Goal: Ask a question

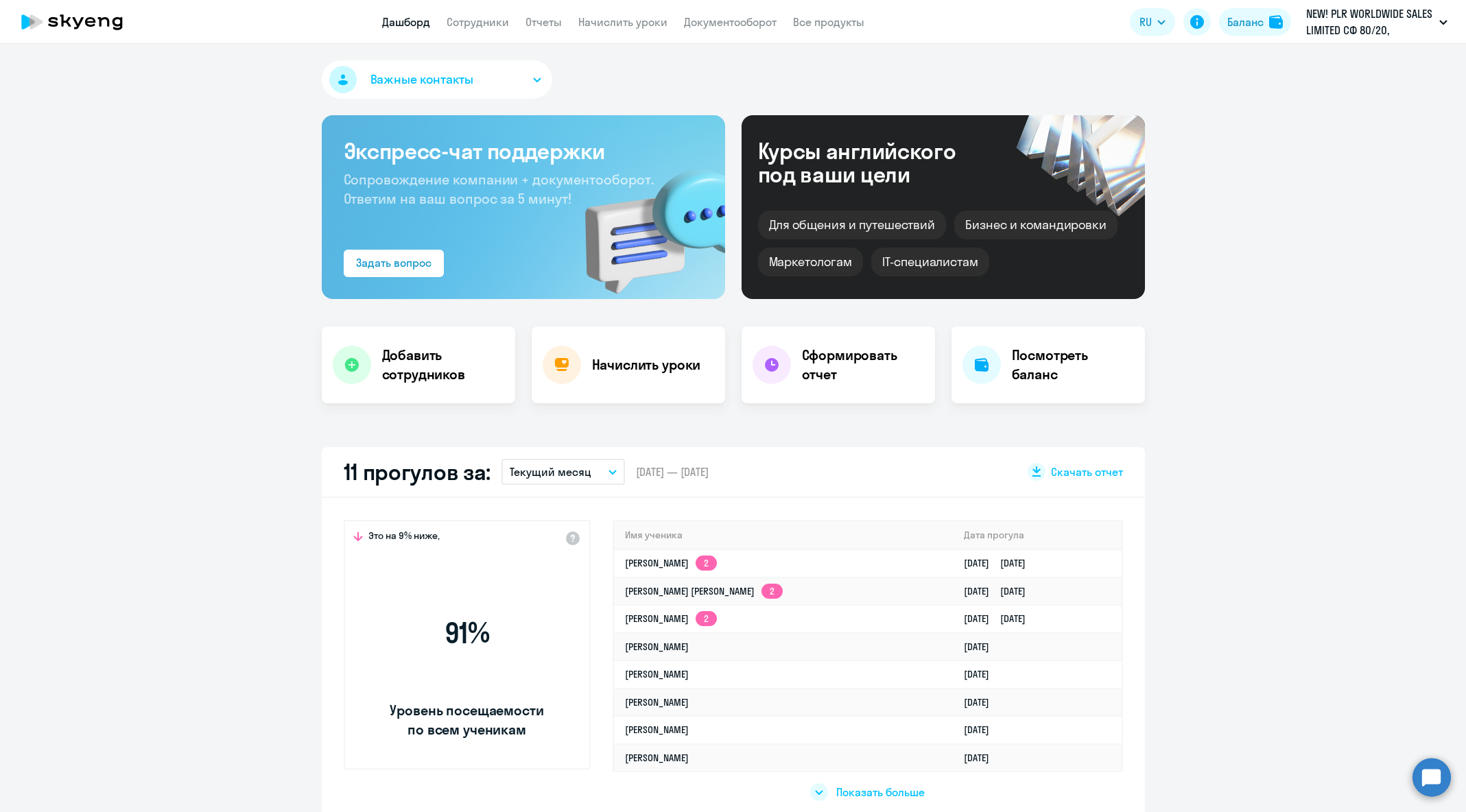
select select "30"
click at [1432, 776] on circle at bounding box center [1432, 777] width 38 height 38
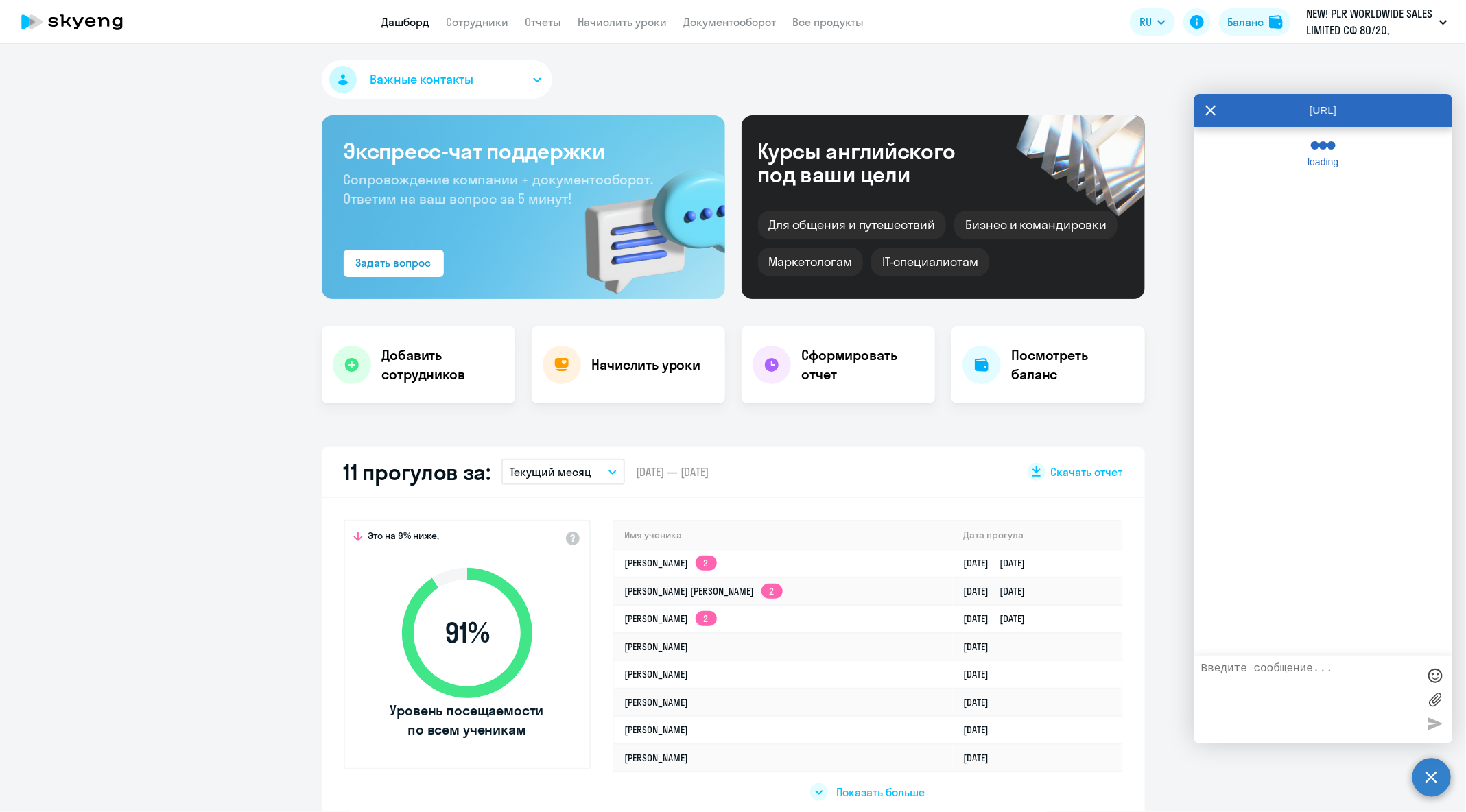
click at [1312, 691] on textarea at bounding box center [1310, 699] width 217 height 74
click at [1341, 686] on textarea at bounding box center [1310, 699] width 217 height 74
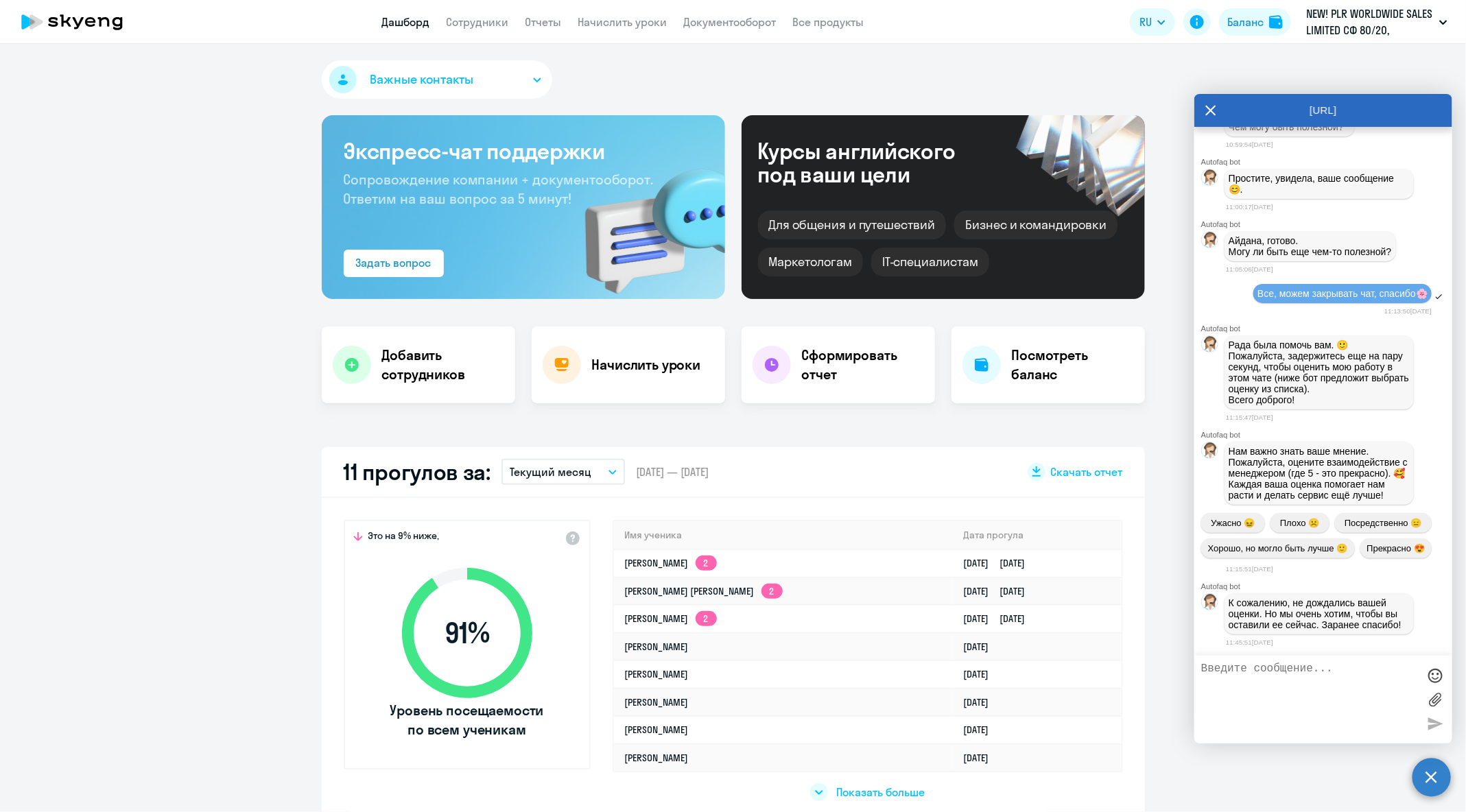
scroll to position [73280, 0]
type textarea "L"
type textarea "Добрый вечер!"
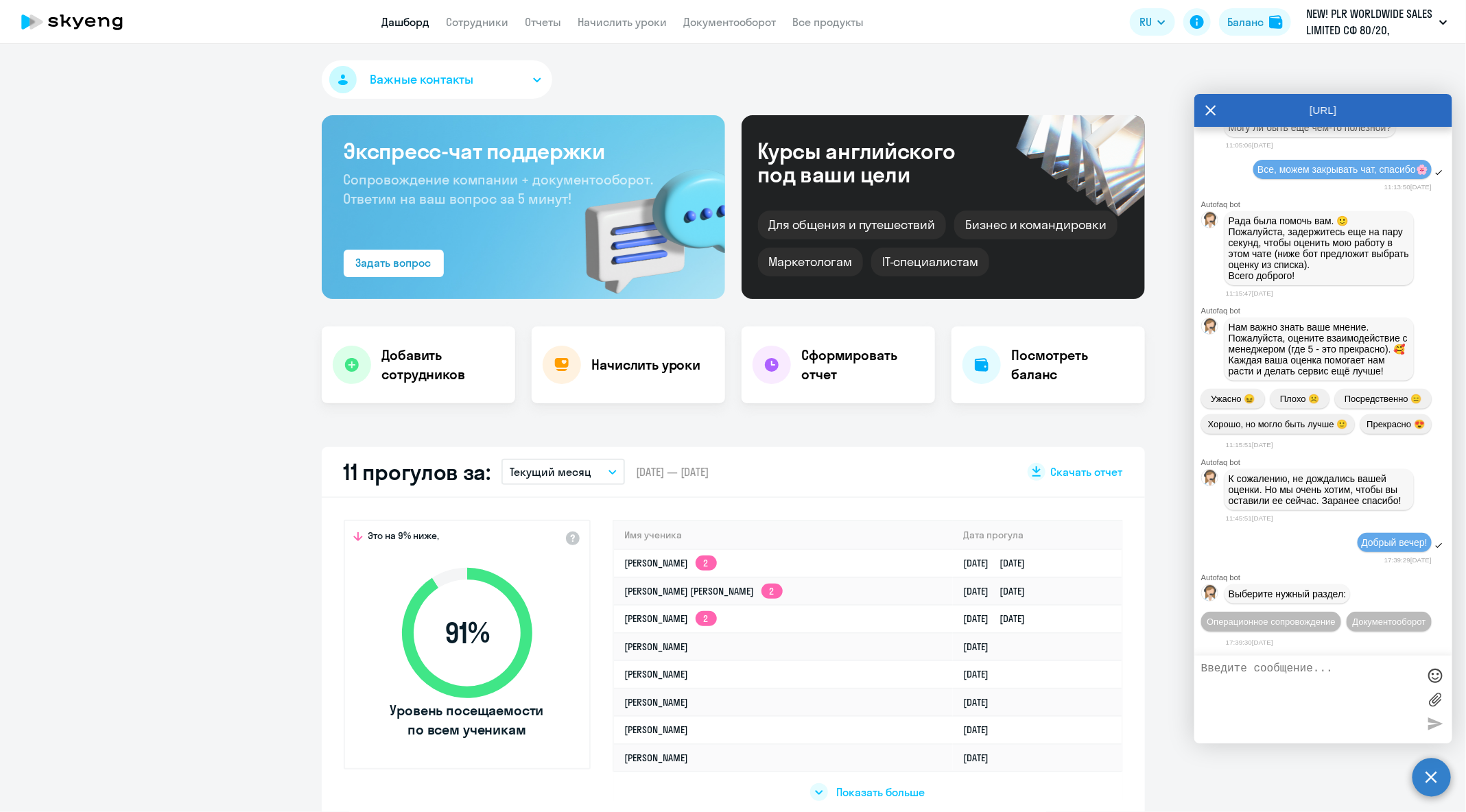
scroll to position [73432, 0]
click at [1291, 617] on span "Операционное сопровождение" at bounding box center [1271, 622] width 129 height 10
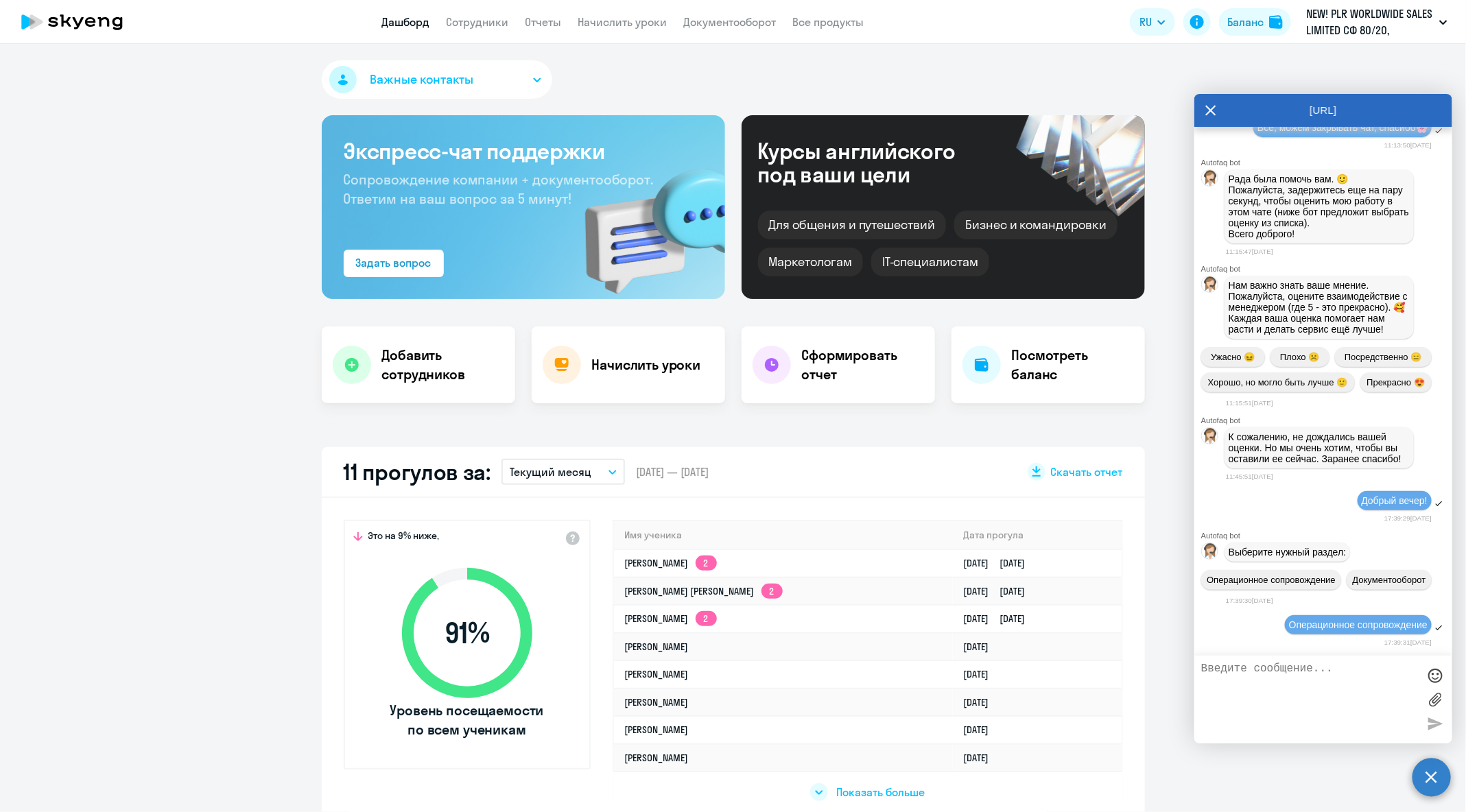
scroll to position [73584, 0]
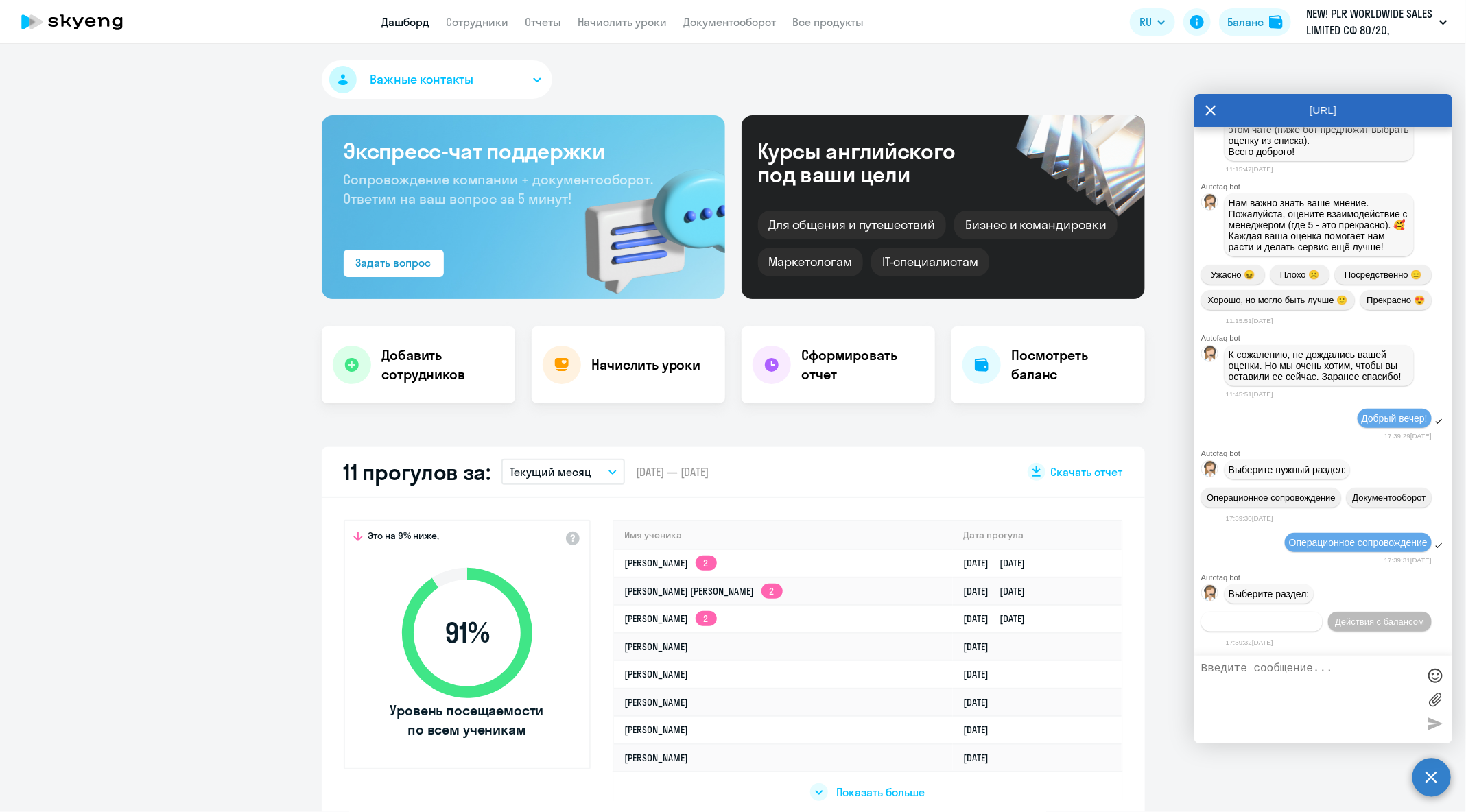
click at [1291, 617] on span "Действия по сотрудникам" at bounding box center [1262, 622] width 106 height 10
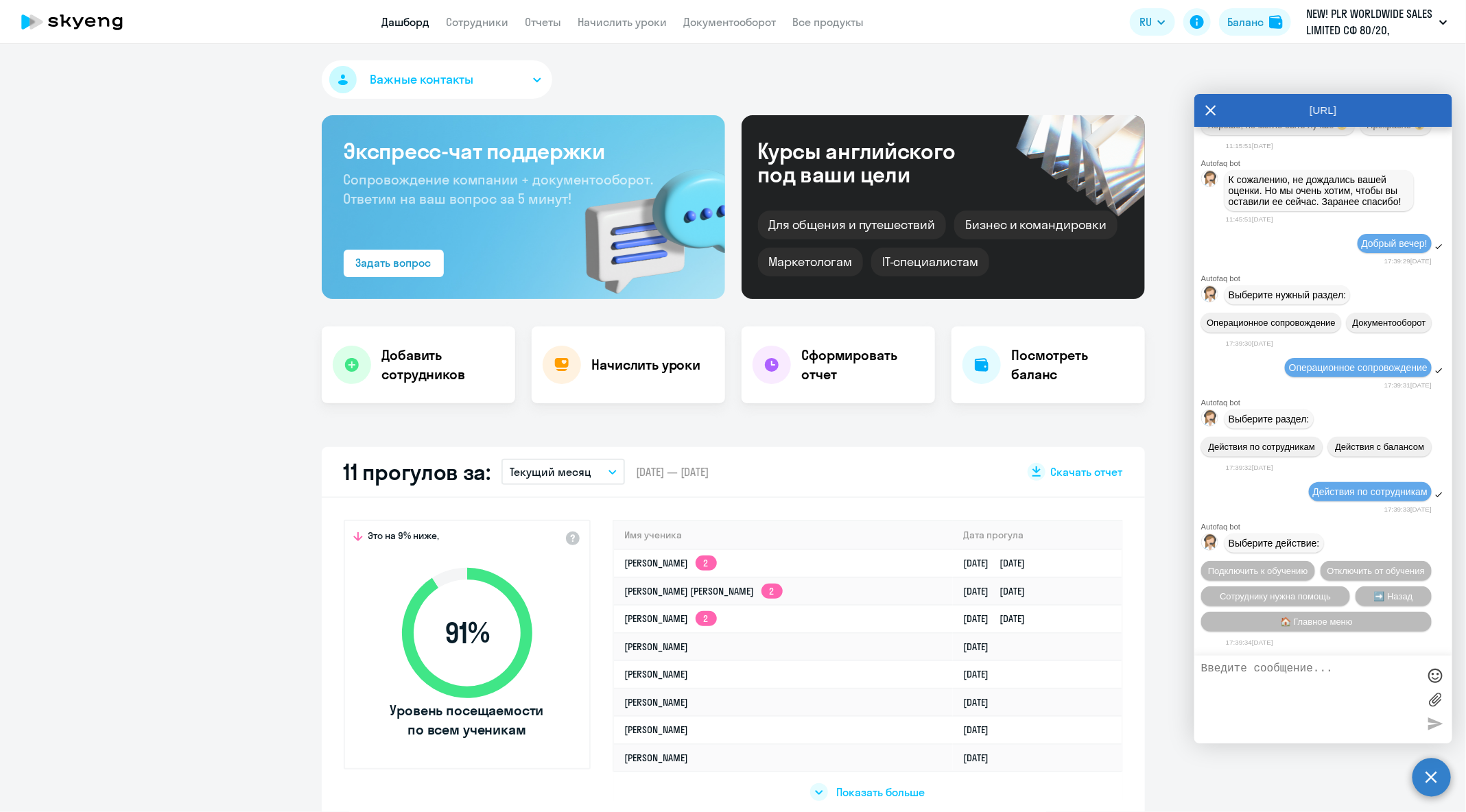
scroll to position [73790, 0]
click at [1291, 598] on span "Сотруднику нужна помощь" at bounding box center [1275, 596] width 111 height 10
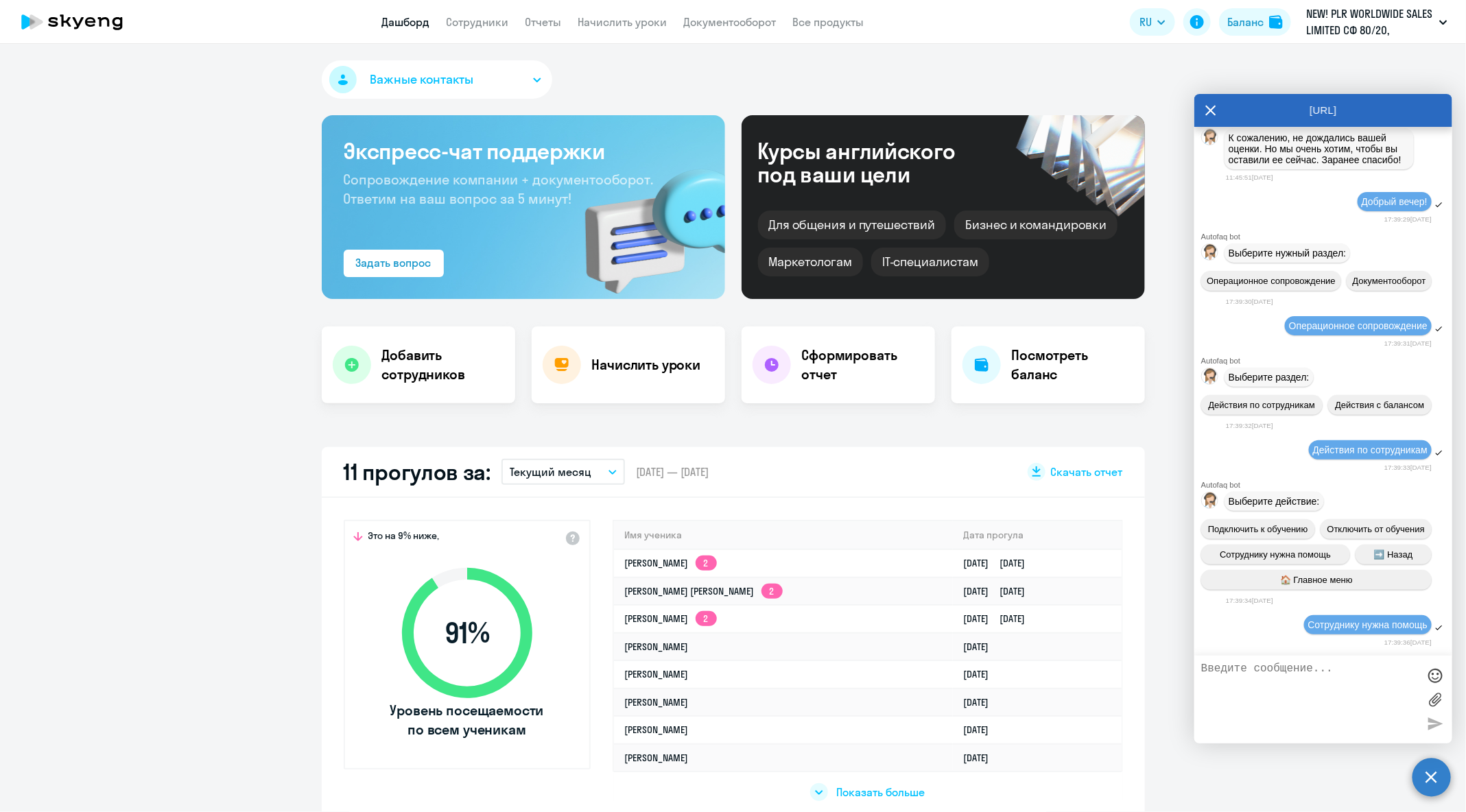
click at [1325, 689] on textarea at bounding box center [1310, 699] width 217 height 74
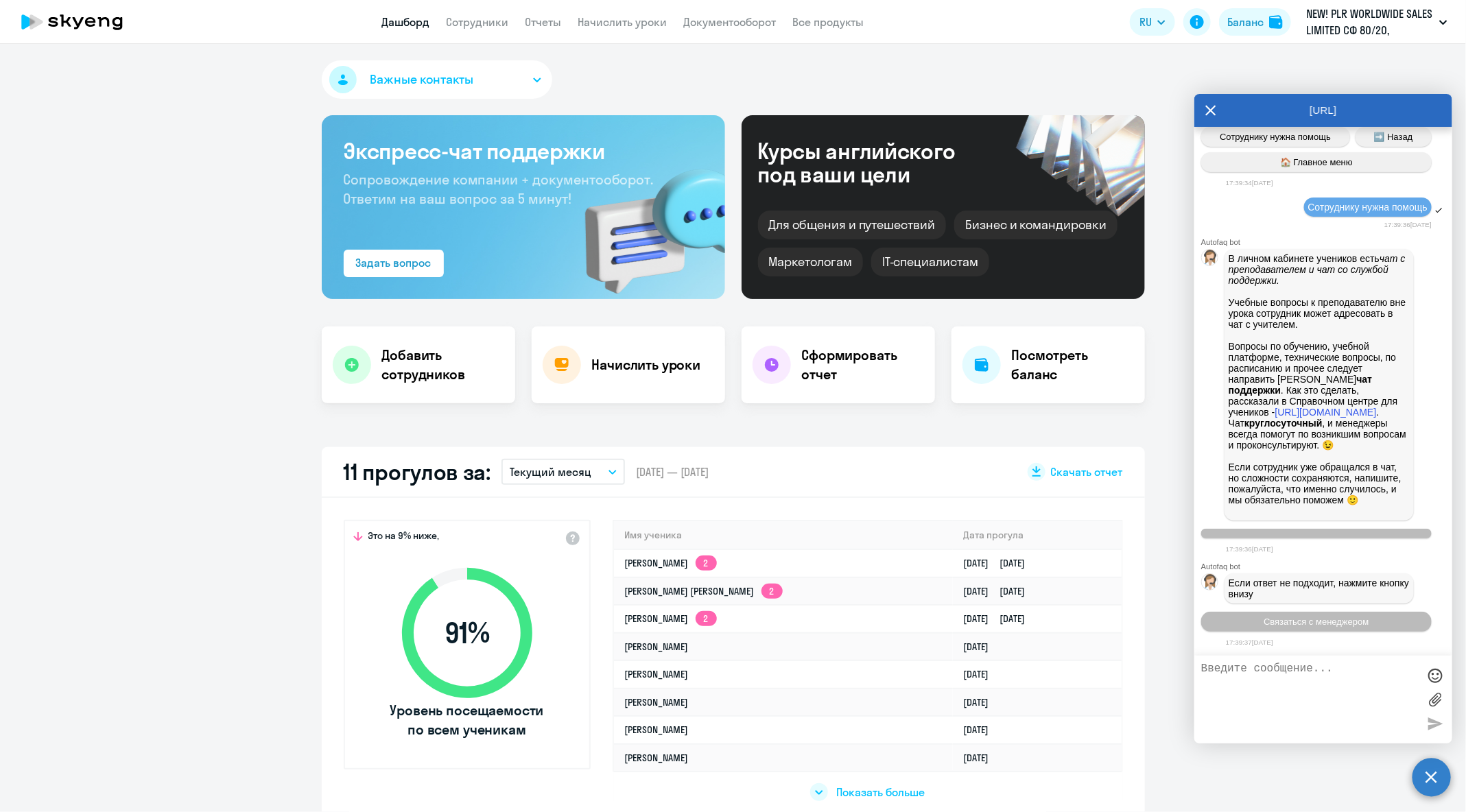
click at [1330, 637] on div "17:39:37[DATE]" at bounding box center [1339, 642] width 226 height 13
click at [1329, 628] on button "Связаться с менеджером" at bounding box center [1317, 622] width 231 height 20
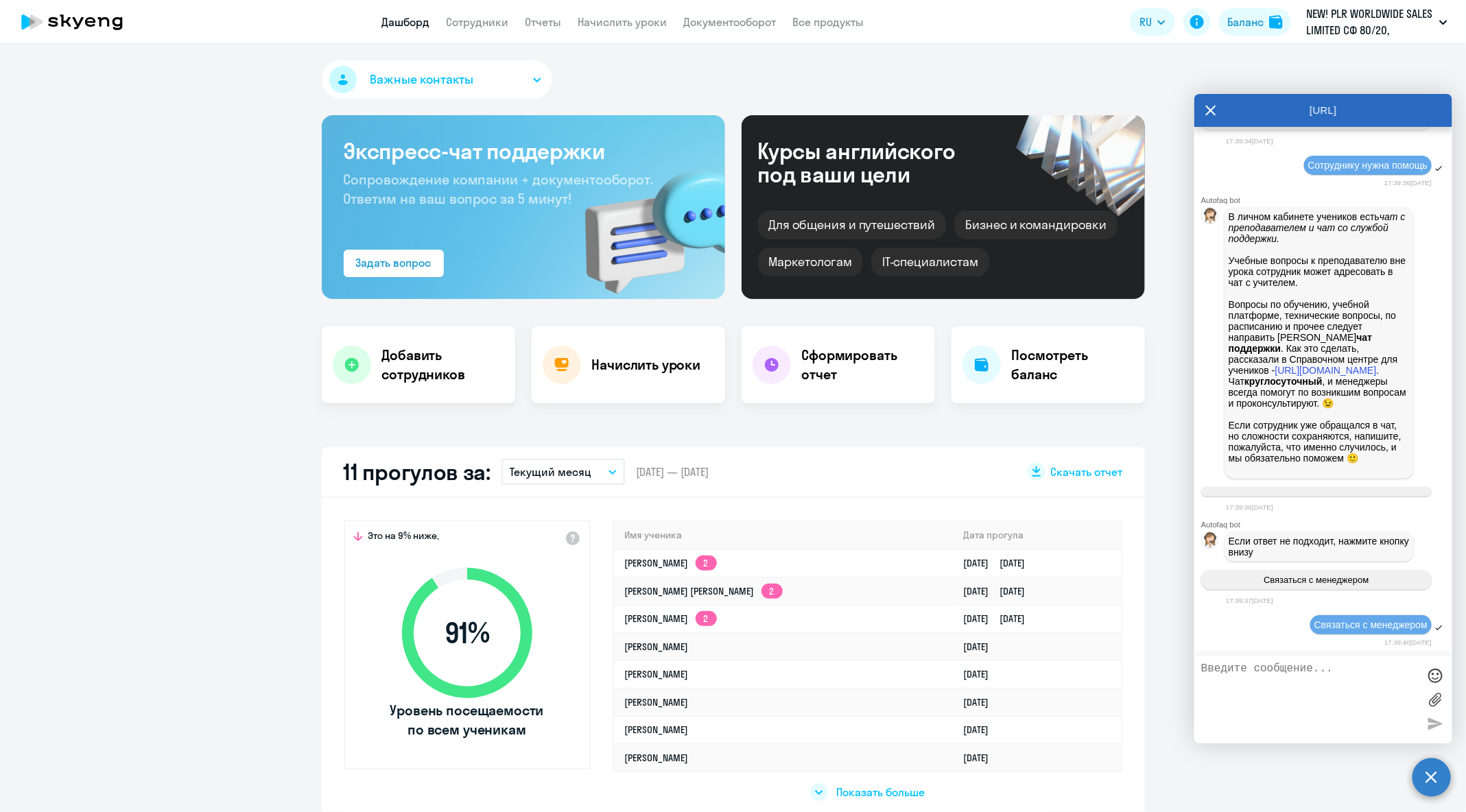
scroll to position [74326, 0]
click at [1334, 691] on textarea at bounding box center [1310, 699] width 217 height 74
type textarea "[PERSON_NAME]"
type textarea "Прошу проверить, кто из этих сотрудников обучается активно в SkyEng?"
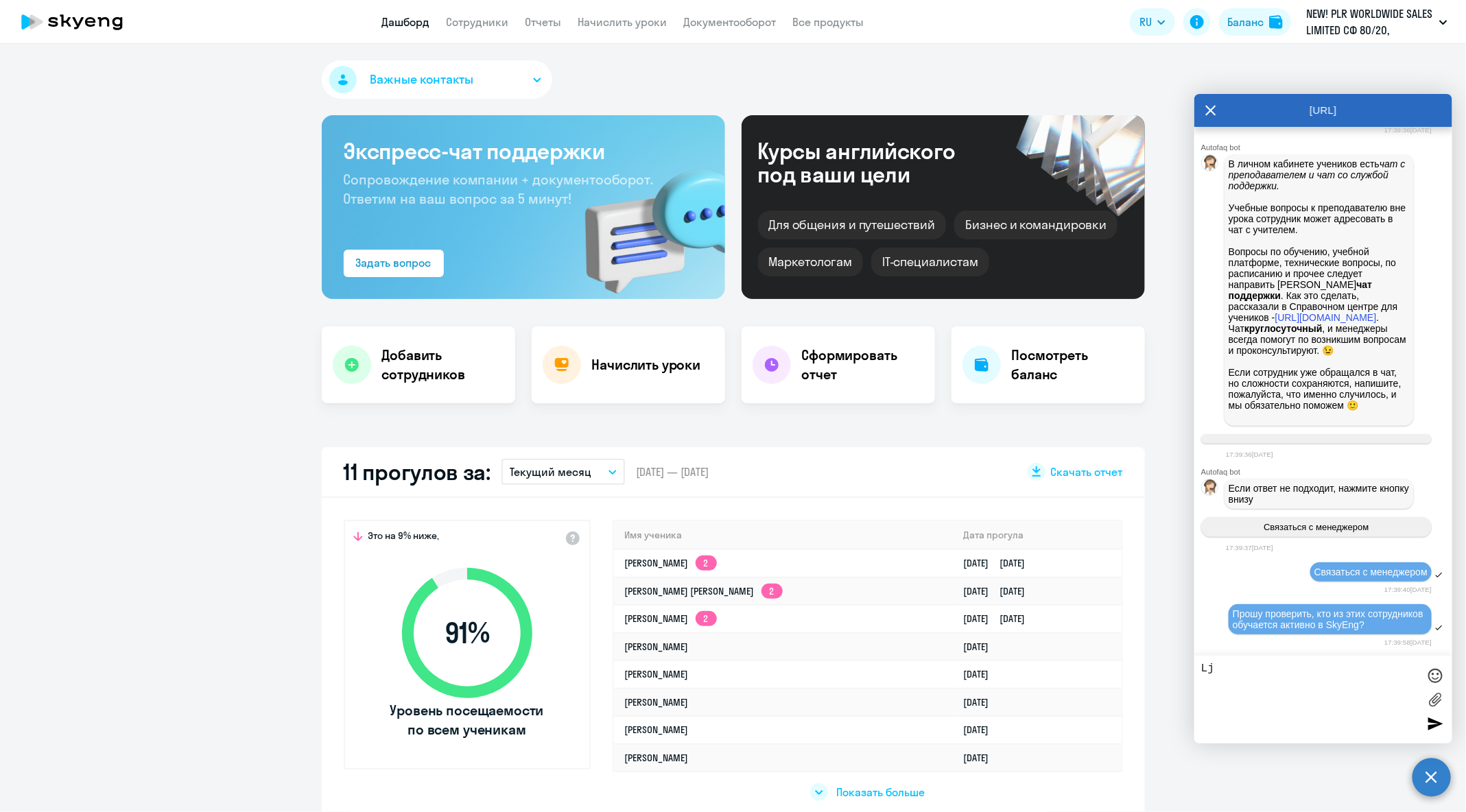
type textarea "L"
paste textarea "[EMAIL_ADDRESS][DOMAIN_NAME] [PERSON_NAME][DOMAIN_NAME][EMAIL_ADDRESS][DOMAIN_N…"
type textarea "Договор Flyut: [PERSON_NAME][EMAIL_ADDRESS][DOMAIN_NAME] [PERSON_NAME][DOMAIN_N…"
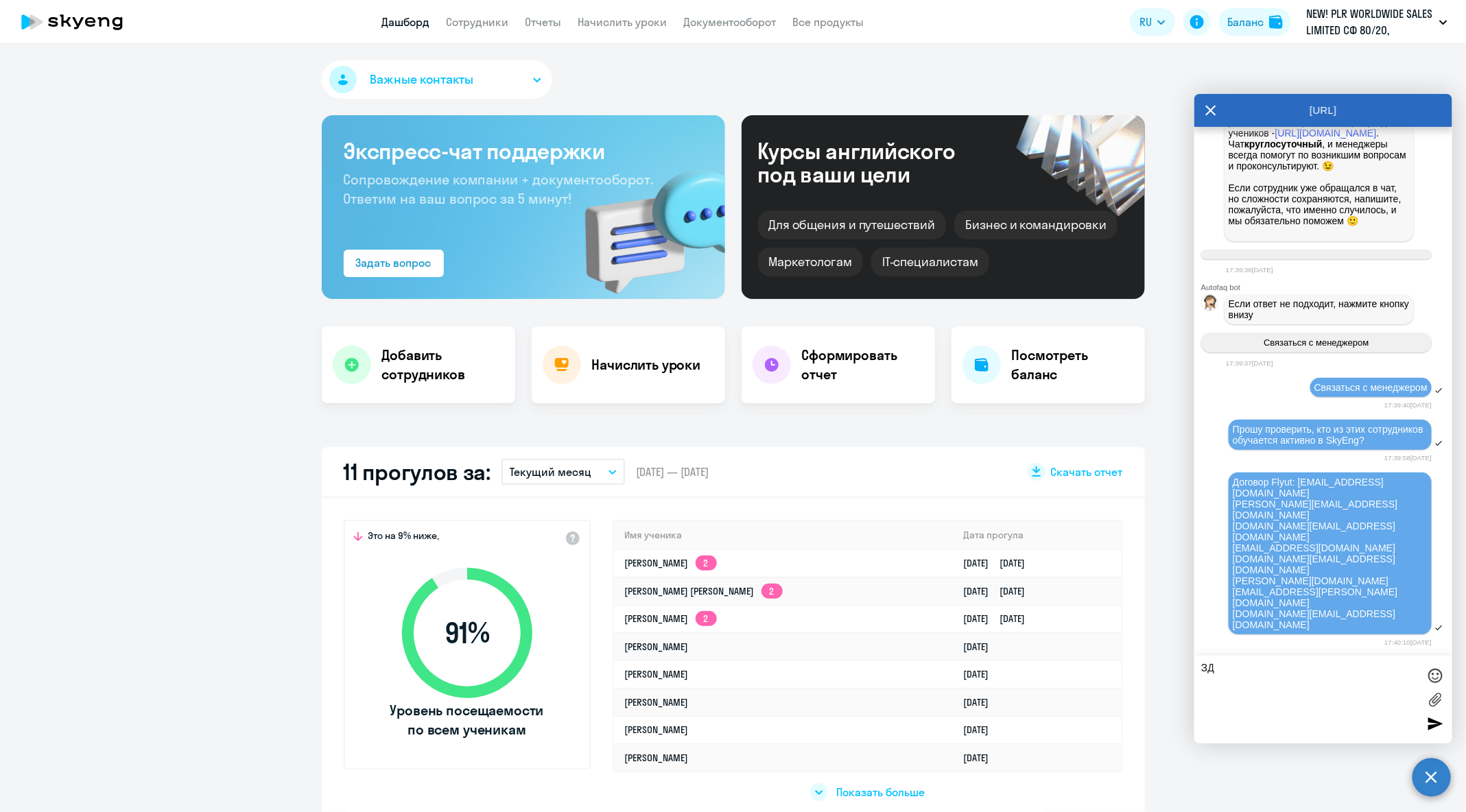
type textarea "З"
paste textarea "[EMAIL_ADDRESS][DOMAIN_NAME] [PERSON_NAME][EMAIL_ADDRESS][DOMAIN_NAME] [DOMAIN_…"
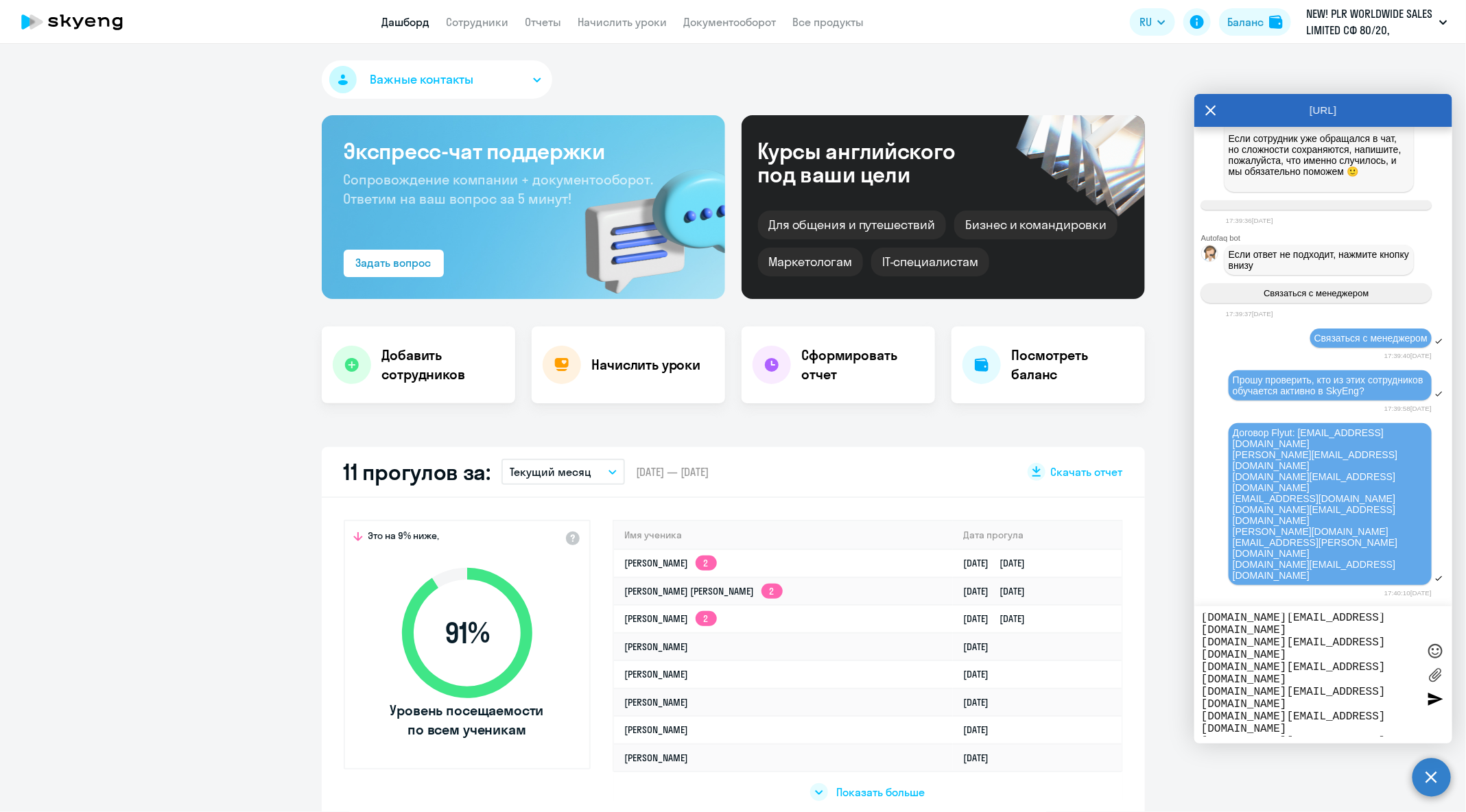
type textarea "PLR Worldwide Services: [EMAIL_ADDRESS][DOMAIN_NAME] [PERSON_NAME][EMAIL_ADDRES…"
click at [1213, 109] on icon at bounding box center [1211, 111] width 10 height 10
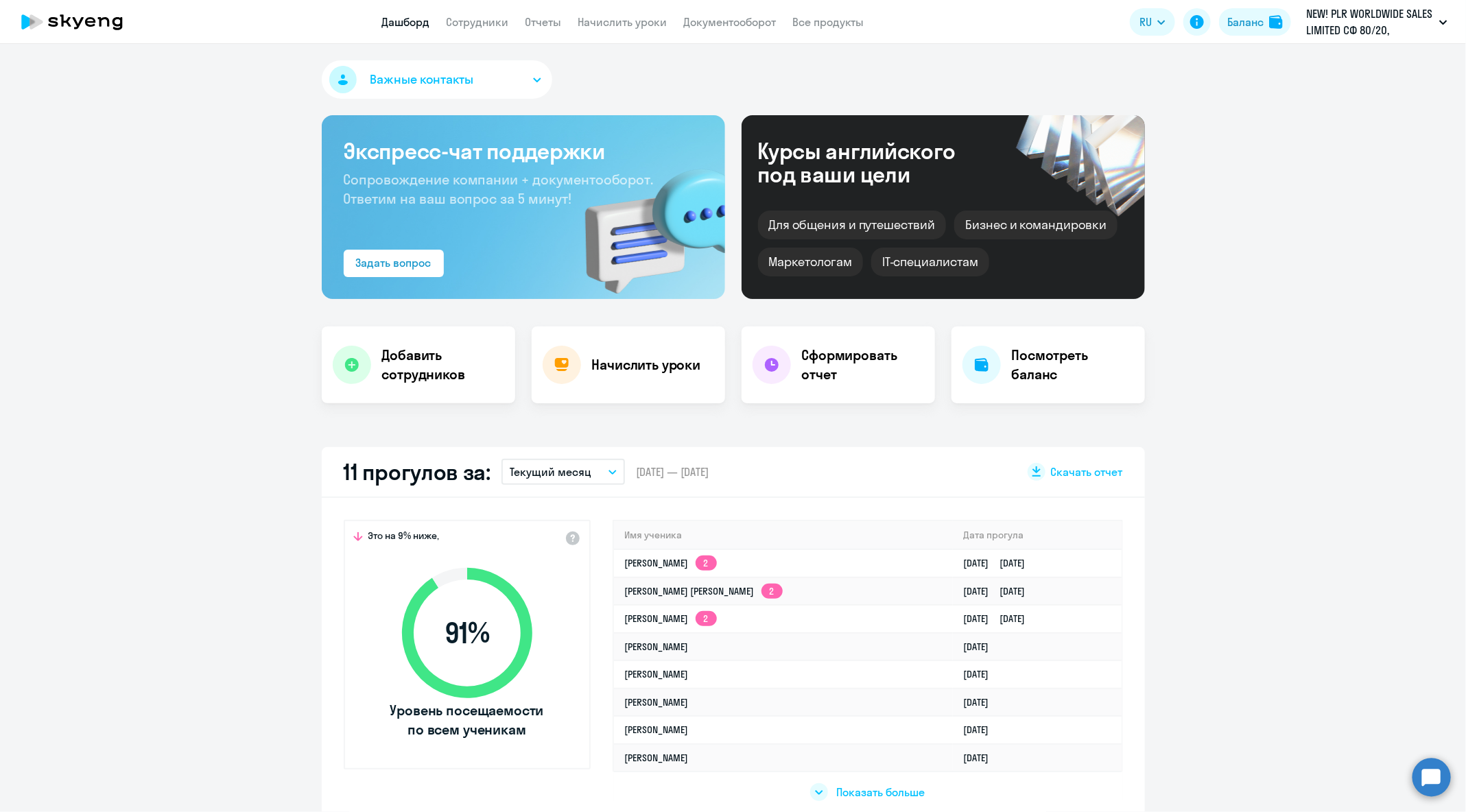
click at [1445, 793] on app-truancy-attendance-dashboard "11 прогулов за: Текущий месяц – [DATE] — [DATE] Скачать отчет Это на 9% ниже, 9…" at bounding box center [733, 635] width 1466 height 377
click at [1439, 788] on circle at bounding box center [1432, 777] width 38 height 38
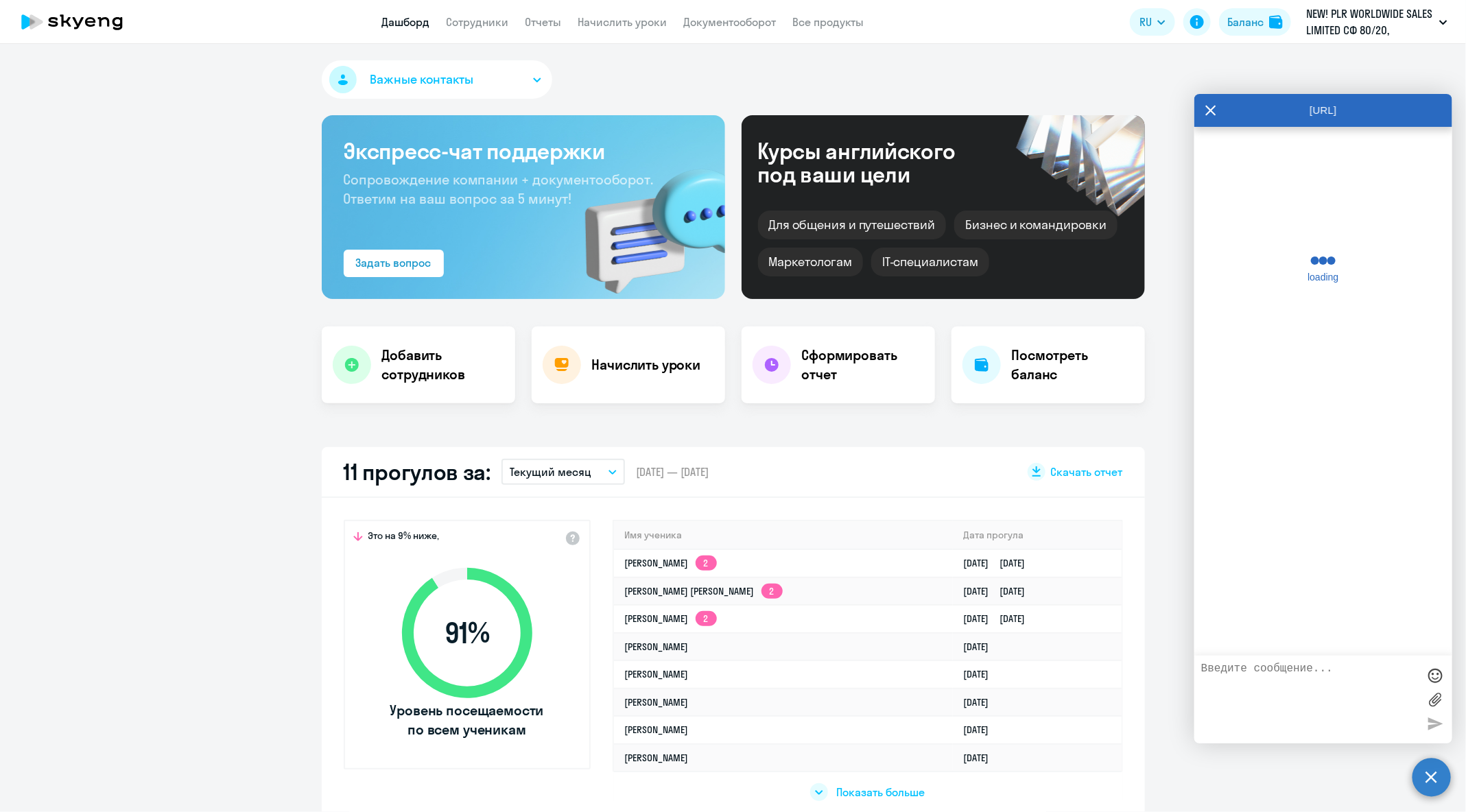
scroll to position [528, 0]
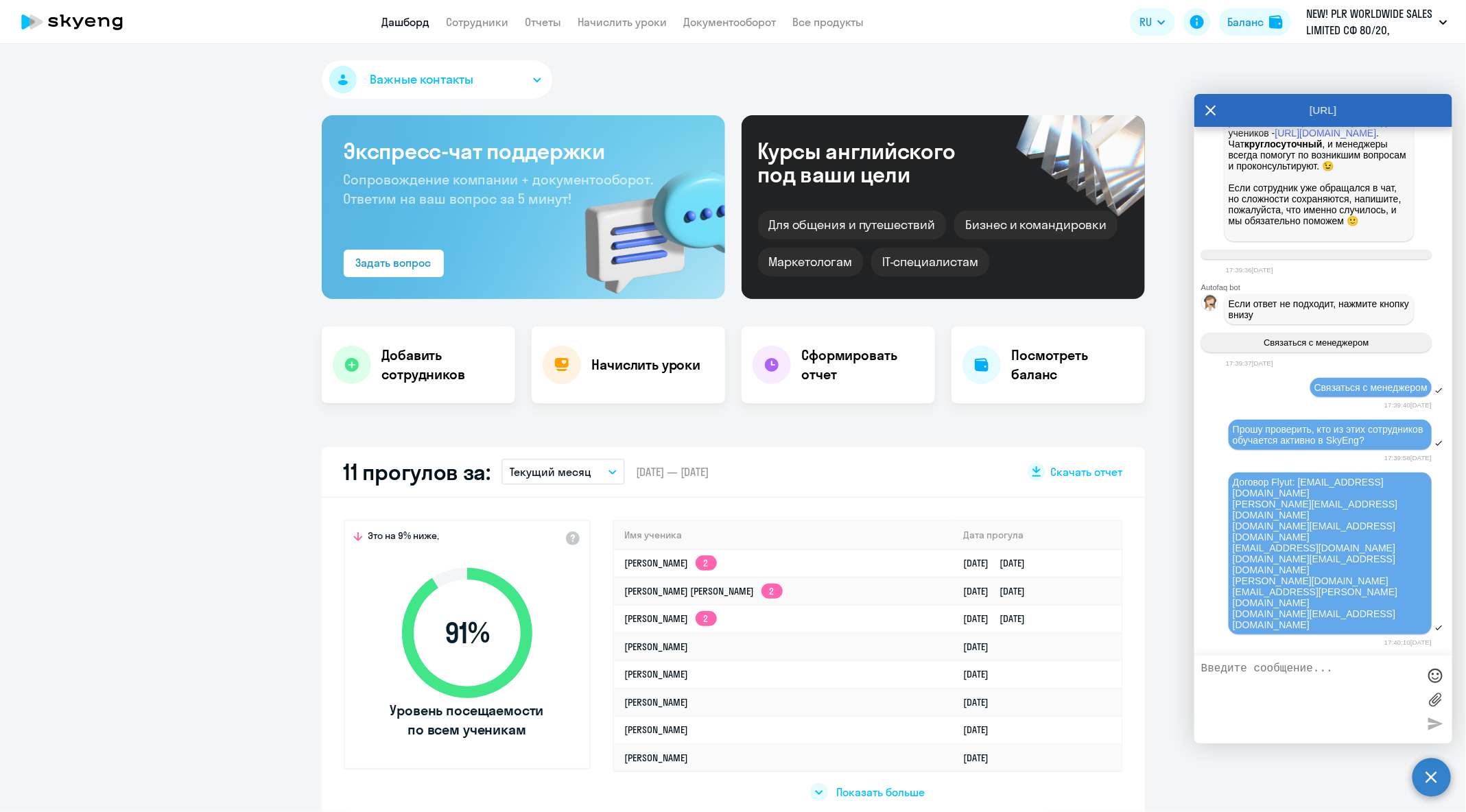
click at [1385, 678] on textarea at bounding box center [1310, 699] width 217 height 74
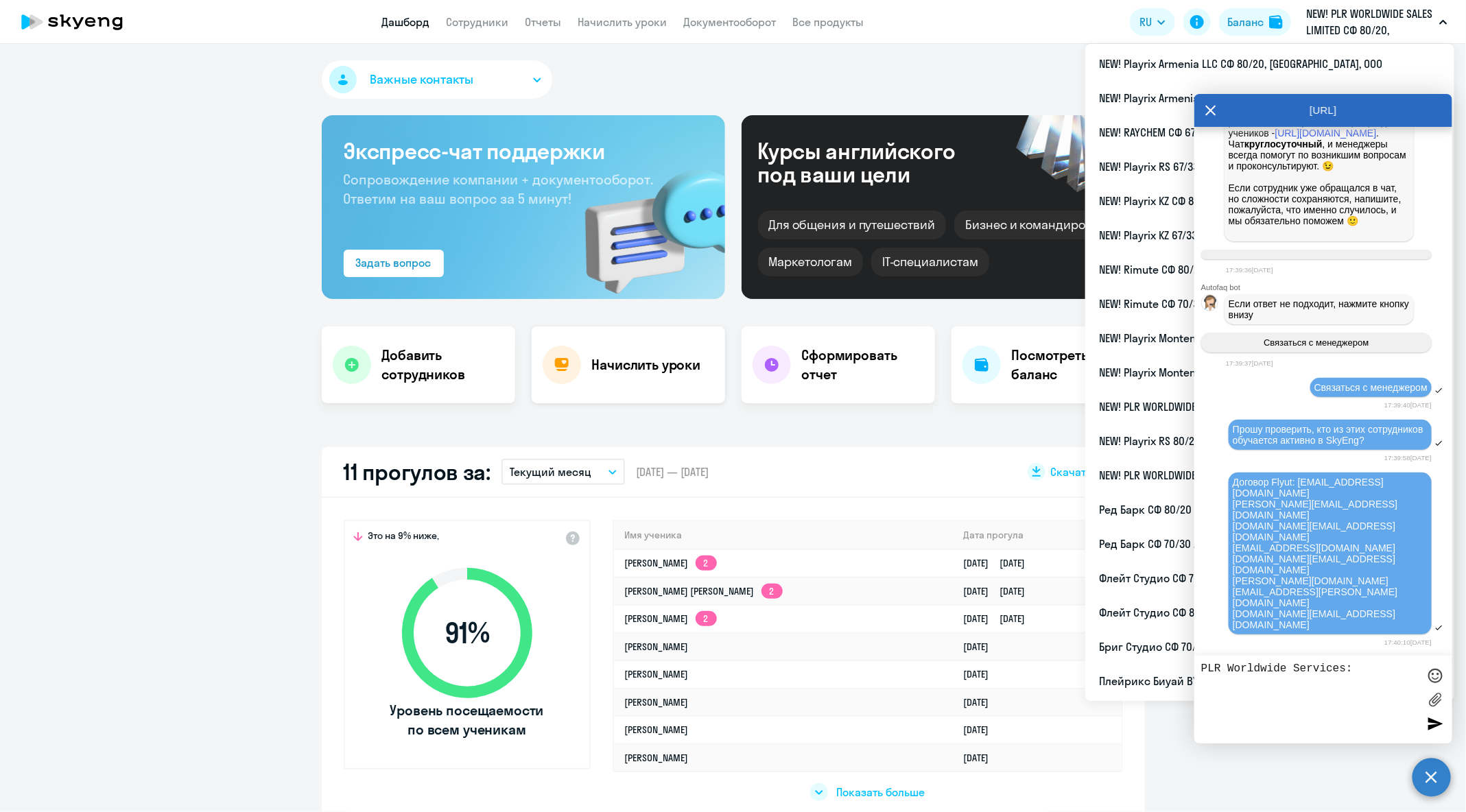
type textarea "PLR Worldwide Services:"
